Goal: Task Accomplishment & Management: Manage account settings

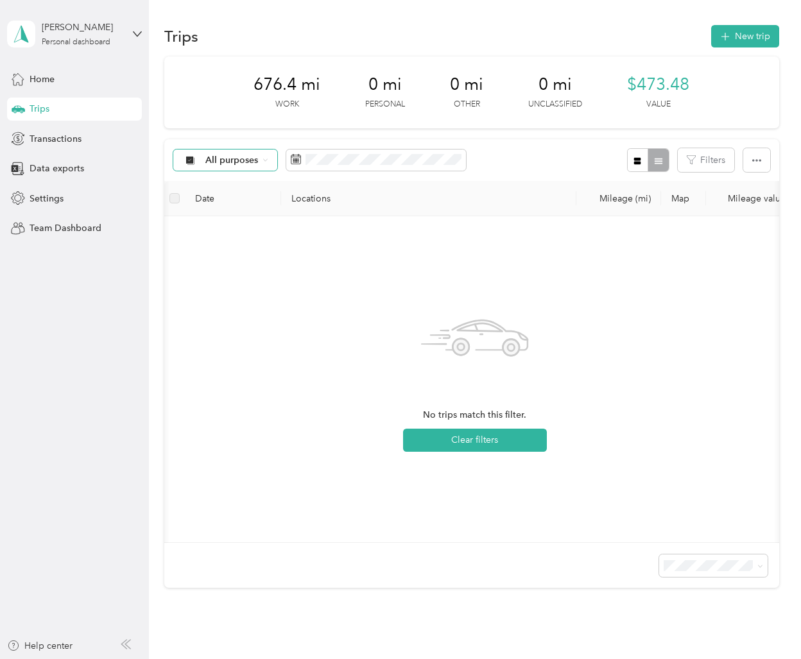
scroll to position [0, 1]
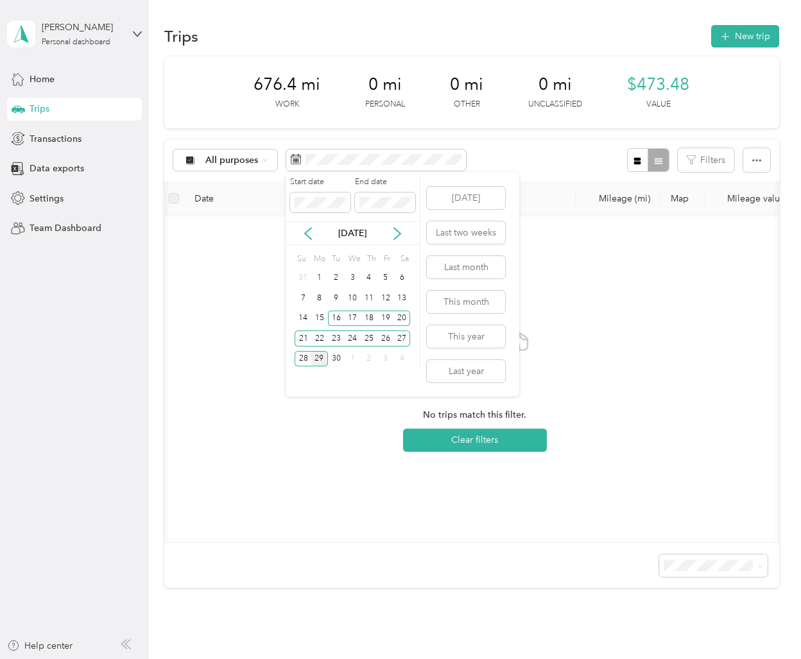
click at [321, 359] on div "29" at bounding box center [319, 359] width 17 height 16
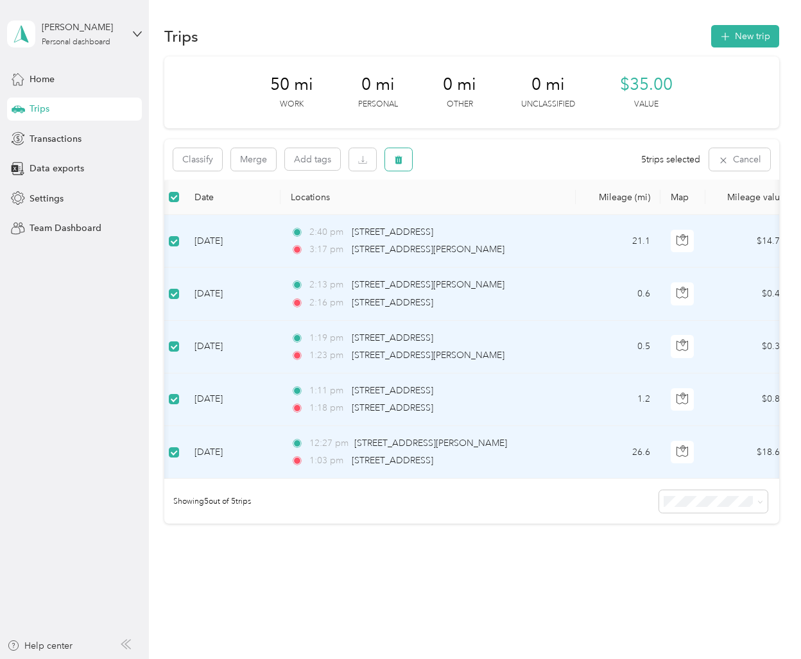
click at [402, 164] on button "button" at bounding box center [398, 159] width 27 height 22
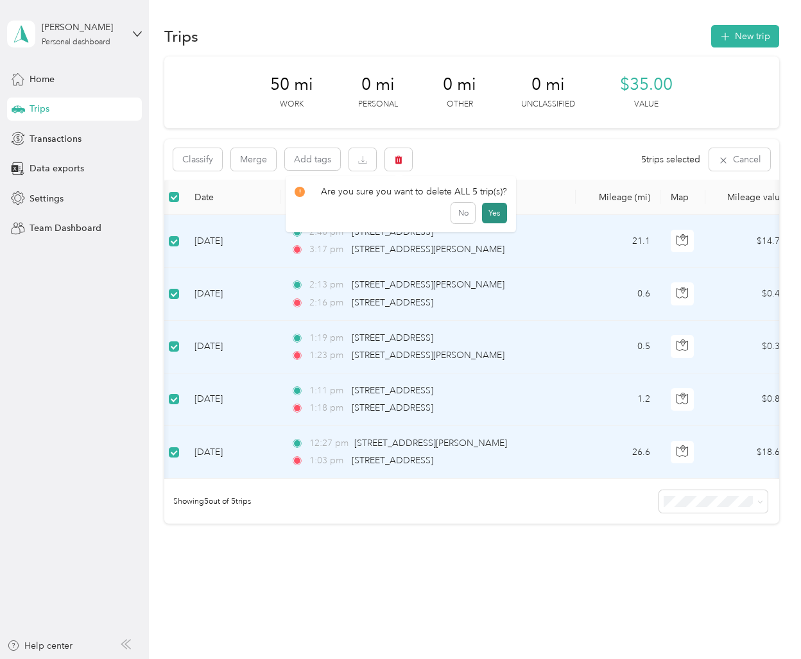
click at [486, 218] on button "Yes" at bounding box center [494, 213] width 25 height 21
